Goal: Understand site structure: Understand site structure

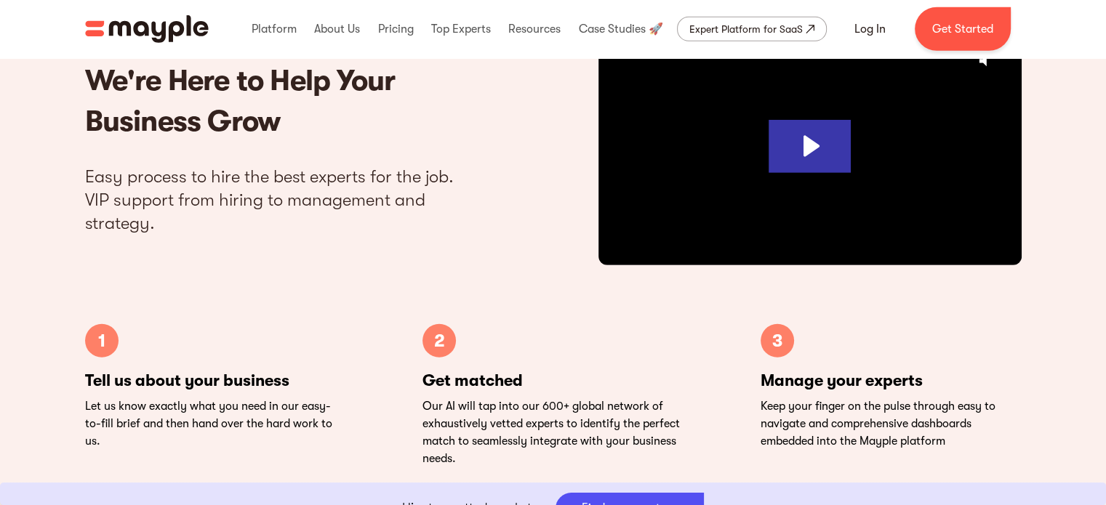
scroll to position [4339, 0]
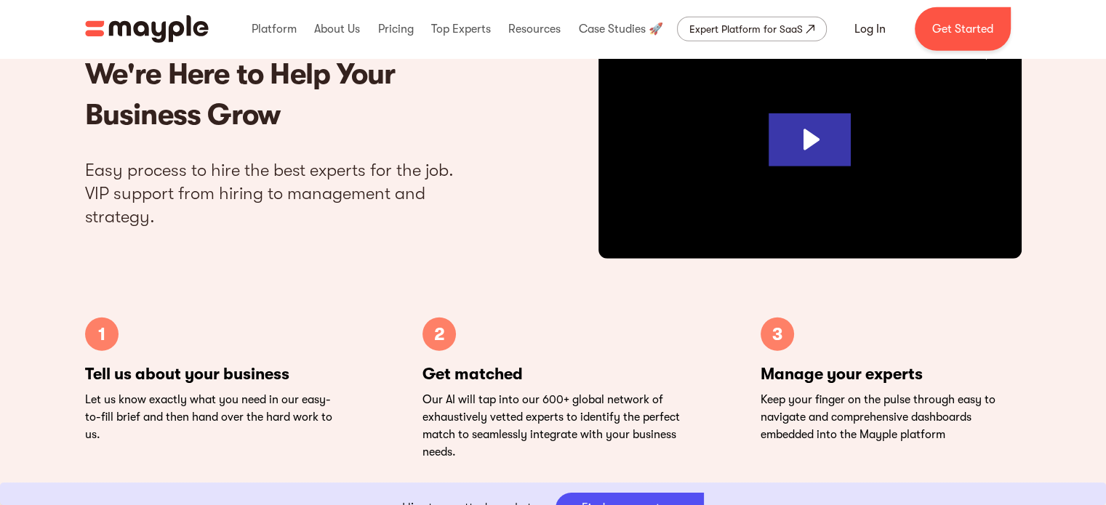
click at [242, 104] on h2 "We're Here to Help Your Business Grow" at bounding box center [286, 94] width 403 height 81
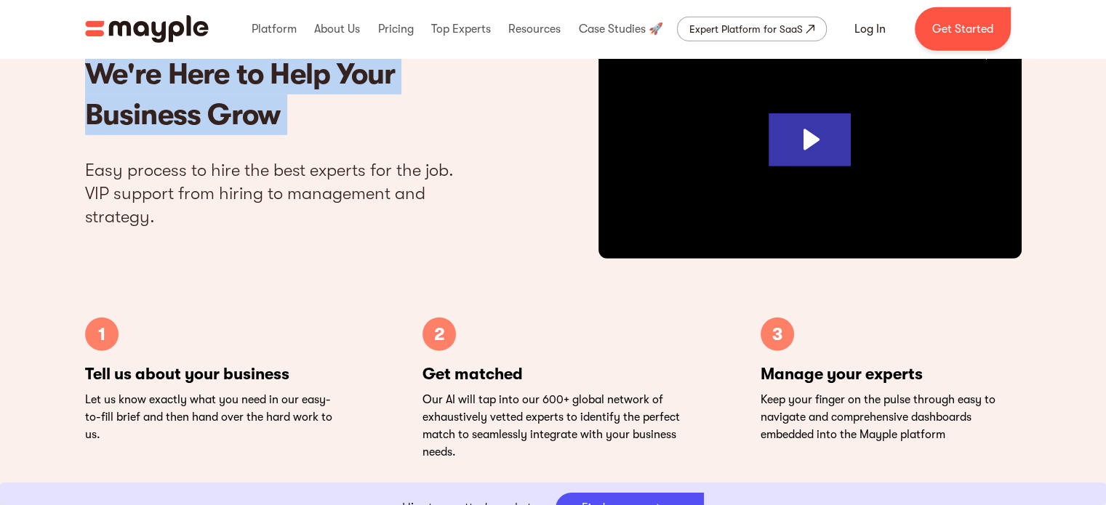
click at [242, 104] on h2 "We're Here to Help Your Business Grow" at bounding box center [286, 94] width 403 height 81
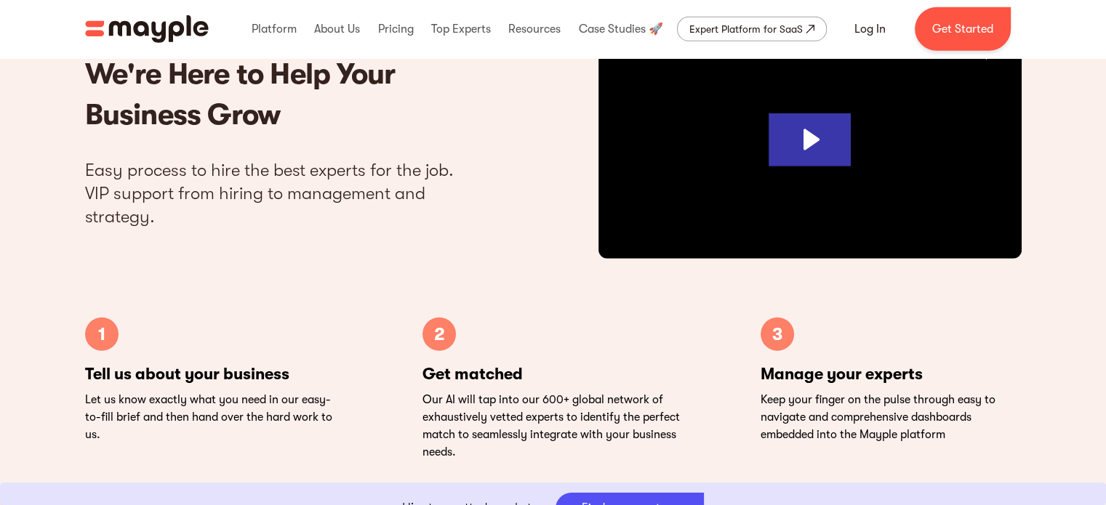
click at [160, 170] on p "Easy process to hire the best experts for the job. VIP support from hiring to m…" at bounding box center [286, 194] width 403 height 70
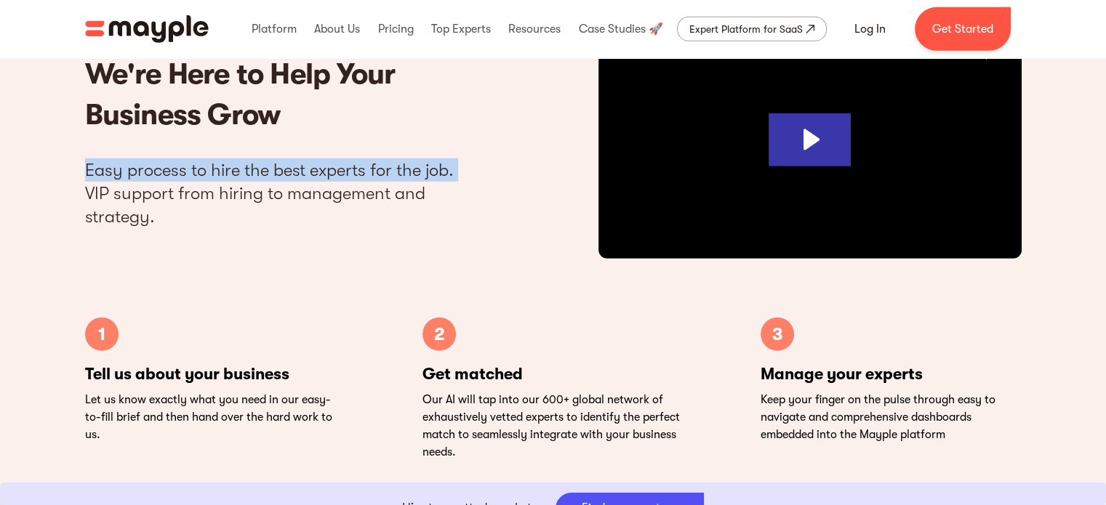
click at [160, 170] on p "Easy process to hire the best experts for the job. VIP support from hiring to m…" at bounding box center [286, 194] width 403 height 70
click at [105, 171] on p "Easy process to hire the best experts for the job. VIP support from hiring to m…" at bounding box center [286, 194] width 403 height 70
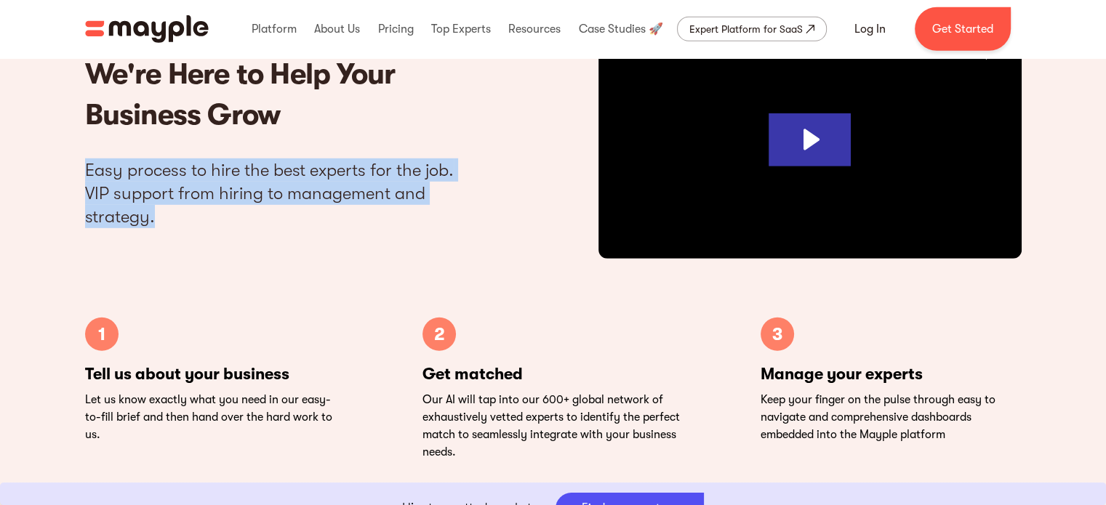
drag, startPoint x: 70, startPoint y: 170, endPoint x: 159, endPoint y: 221, distance: 102.3
click at [159, 221] on div "HOW IT WORKS We're Here to Help Your Business Grow Easy process to hire the bes…" at bounding box center [553, 223] width 1106 height 534
copy p "Easy process to hire the best experts for the job. VIP support from hiring to m…"
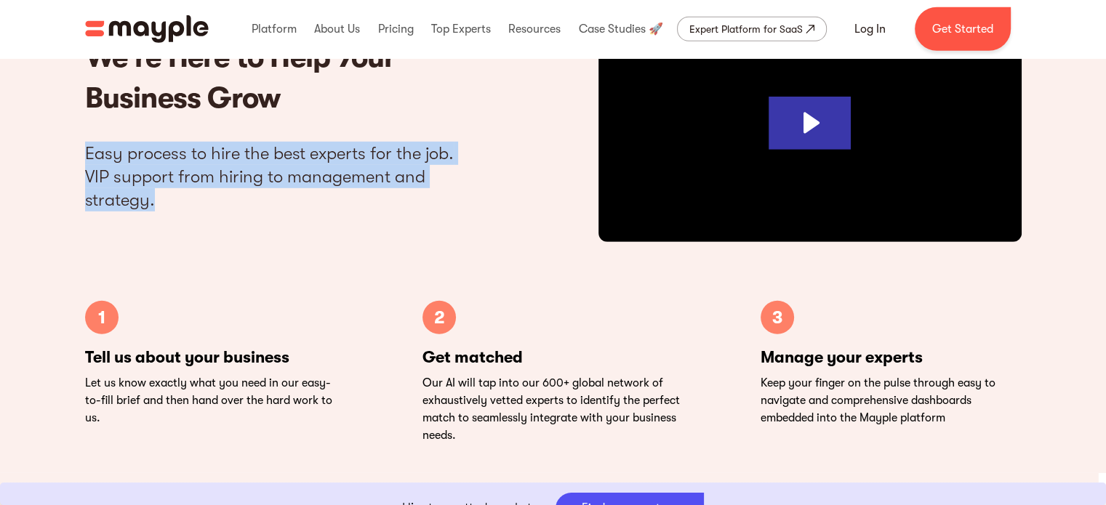
scroll to position [4368, 0]
